Goal: Information Seeking & Learning: Learn about a topic

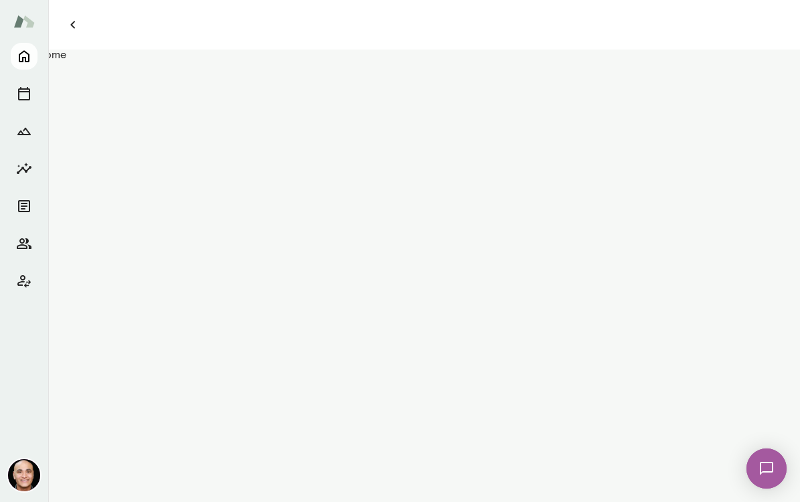
click at [29, 56] on icon "Home" at bounding box center [24, 56] width 16 height 16
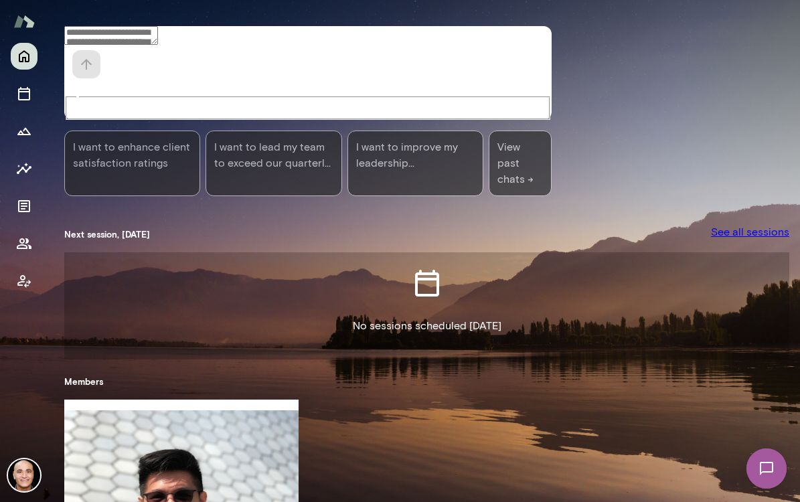
scroll to position [198, 0]
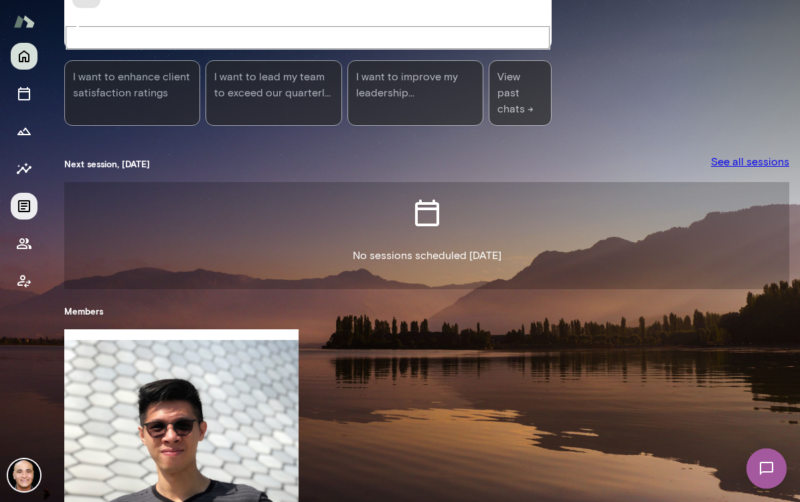
click at [14, 210] on button "Documents" at bounding box center [24, 206] width 27 height 27
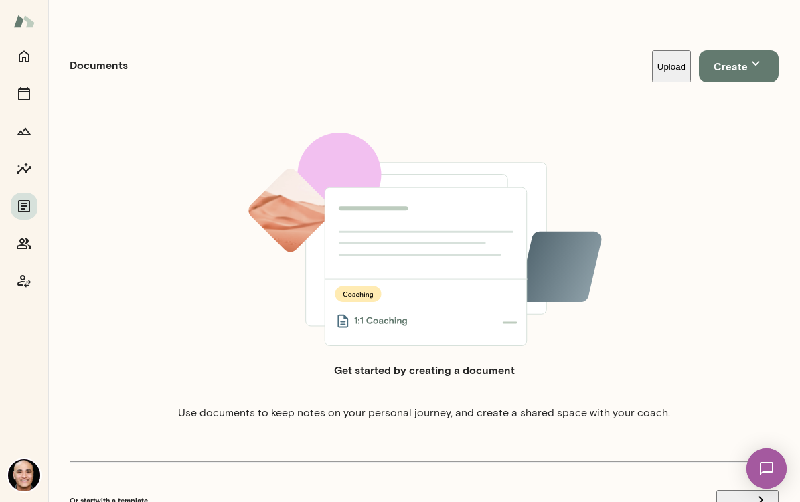
scroll to position [415, 0]
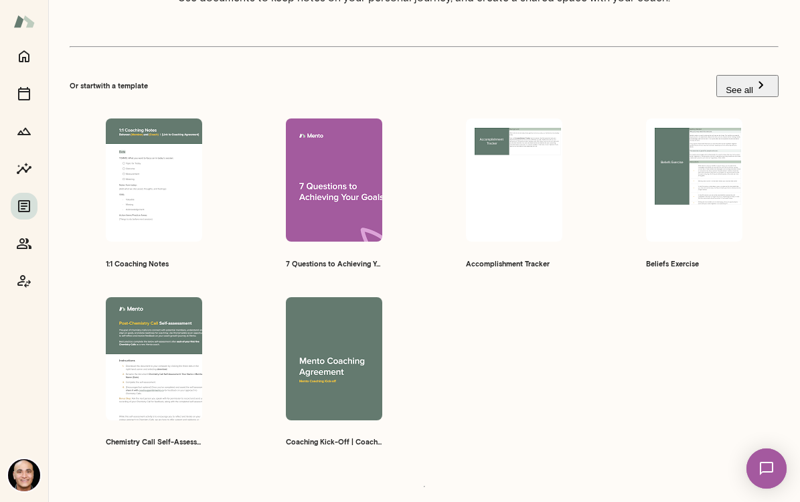
click at [328, 194] on span "Preview" at bounding box center [342, 198] width 29 height 9
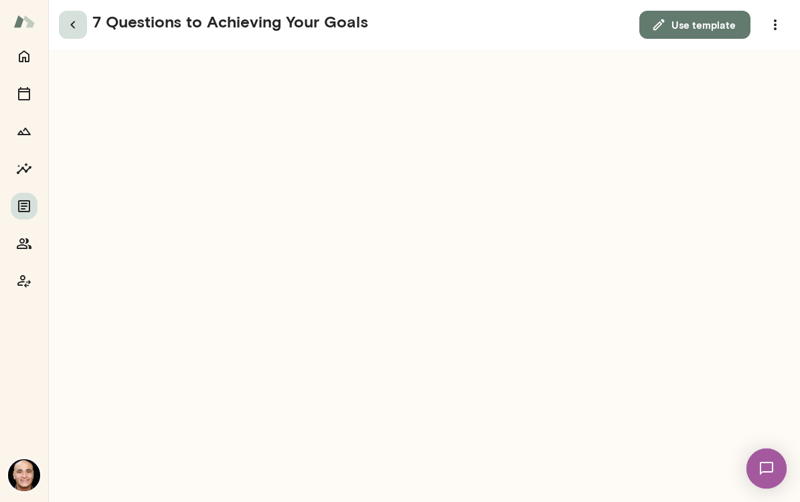
click at [73, 31] on icon "button" at bounding box center [73, 25] width 16 height 16
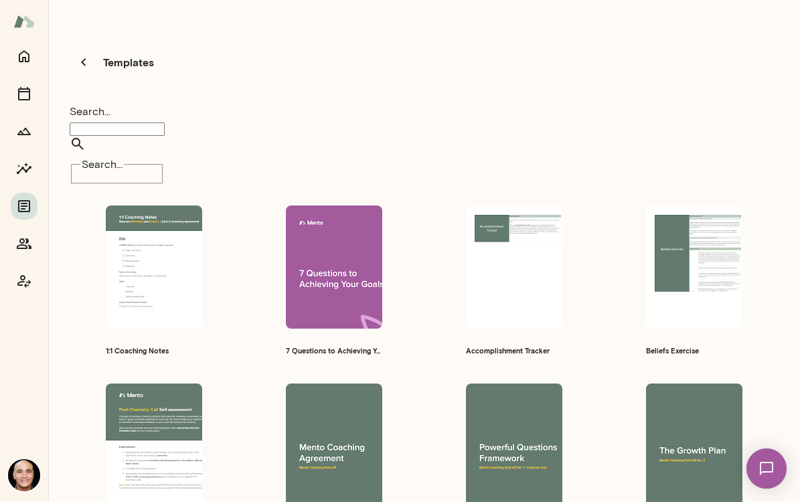
click at [130, 123] on input "Search..." at bounding box center [117, 129] width 95 height 13
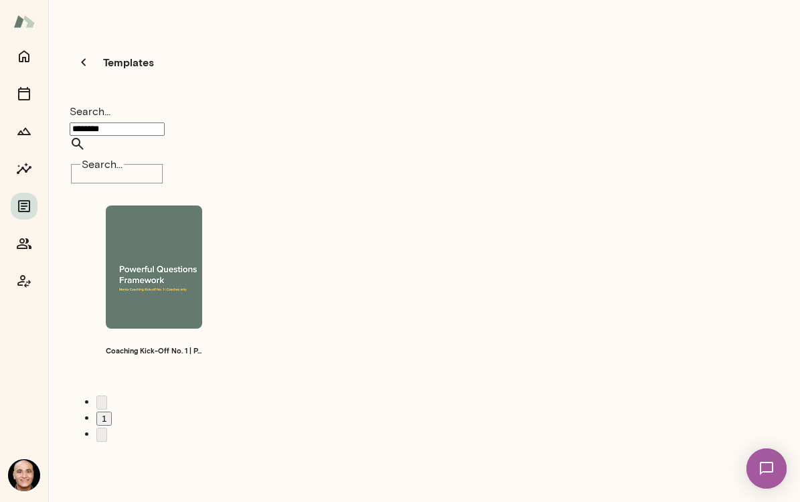
type input "********"
click at [166, 281] on span "Preview" at bounding box center [162, 285] width 29 height 9
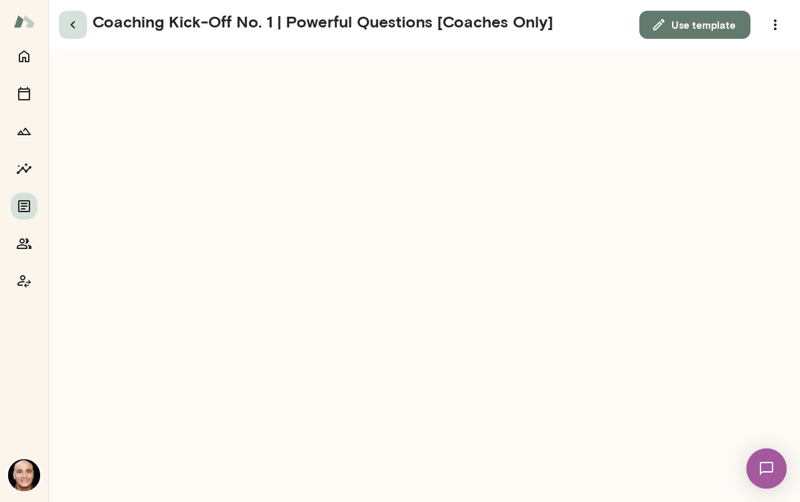
click at [74, 25] on icon "button" at bounding box center [73, 25] width 16 height 16
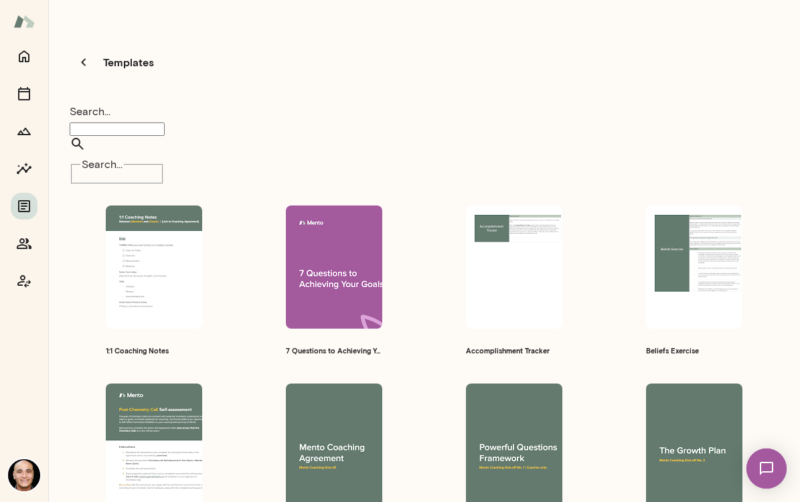
click at [138, 123] on input "Search..." at bounding box center [117, 129] width 95 height 13
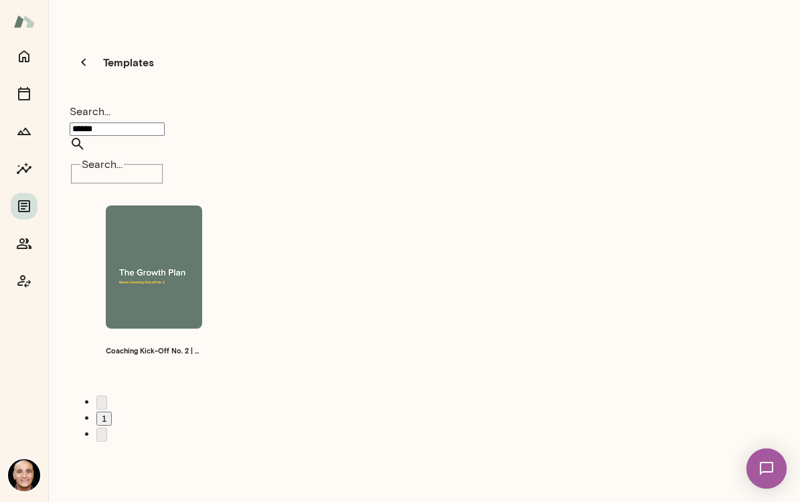
type input "******"
click at [157, 281] on span "Preview" at bounding box center [162, 285] width 29 height 9
